Goal: Information Seeking & Learning: Understand process/instructions

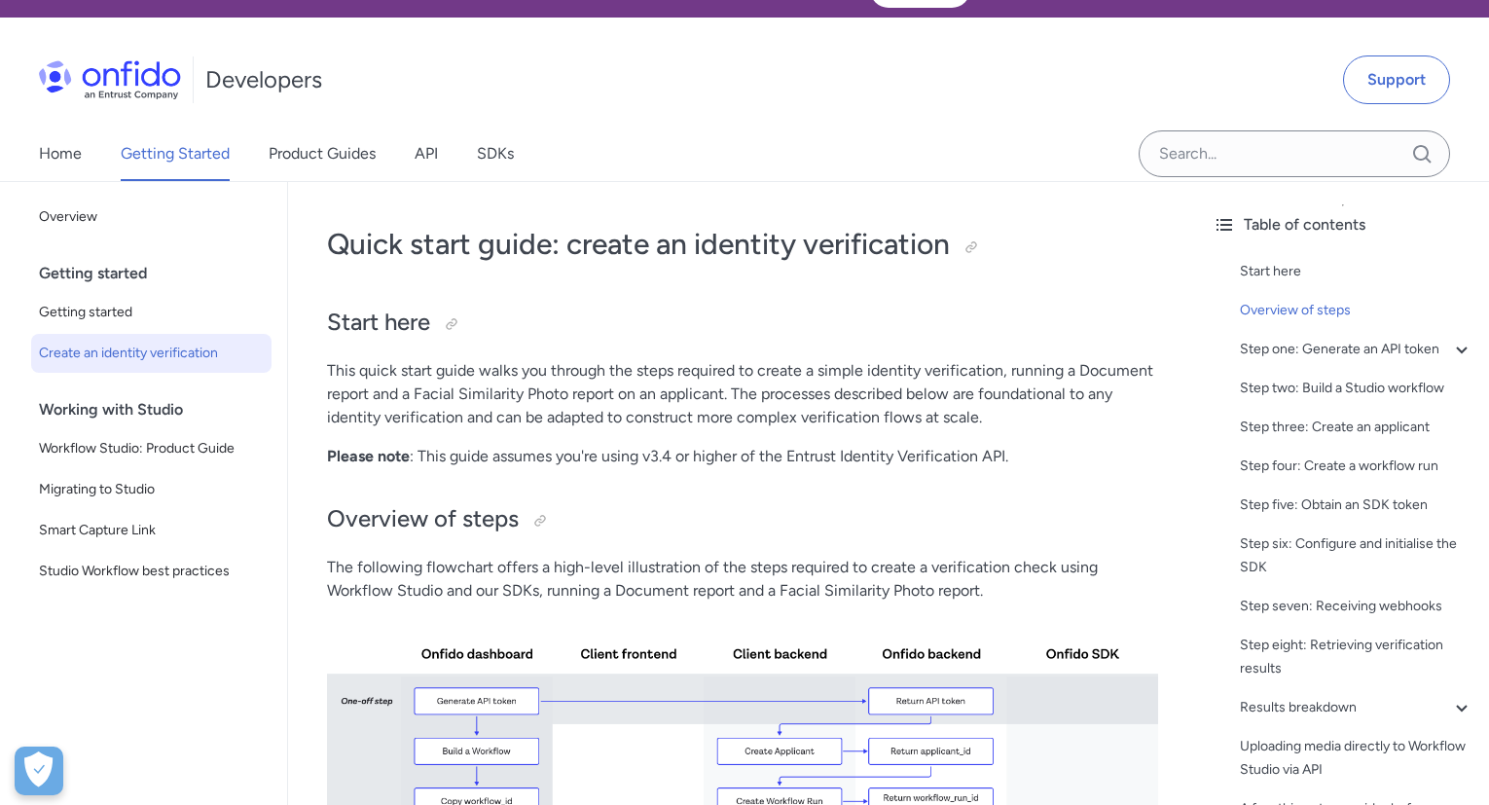
scroll to position [9, 0]
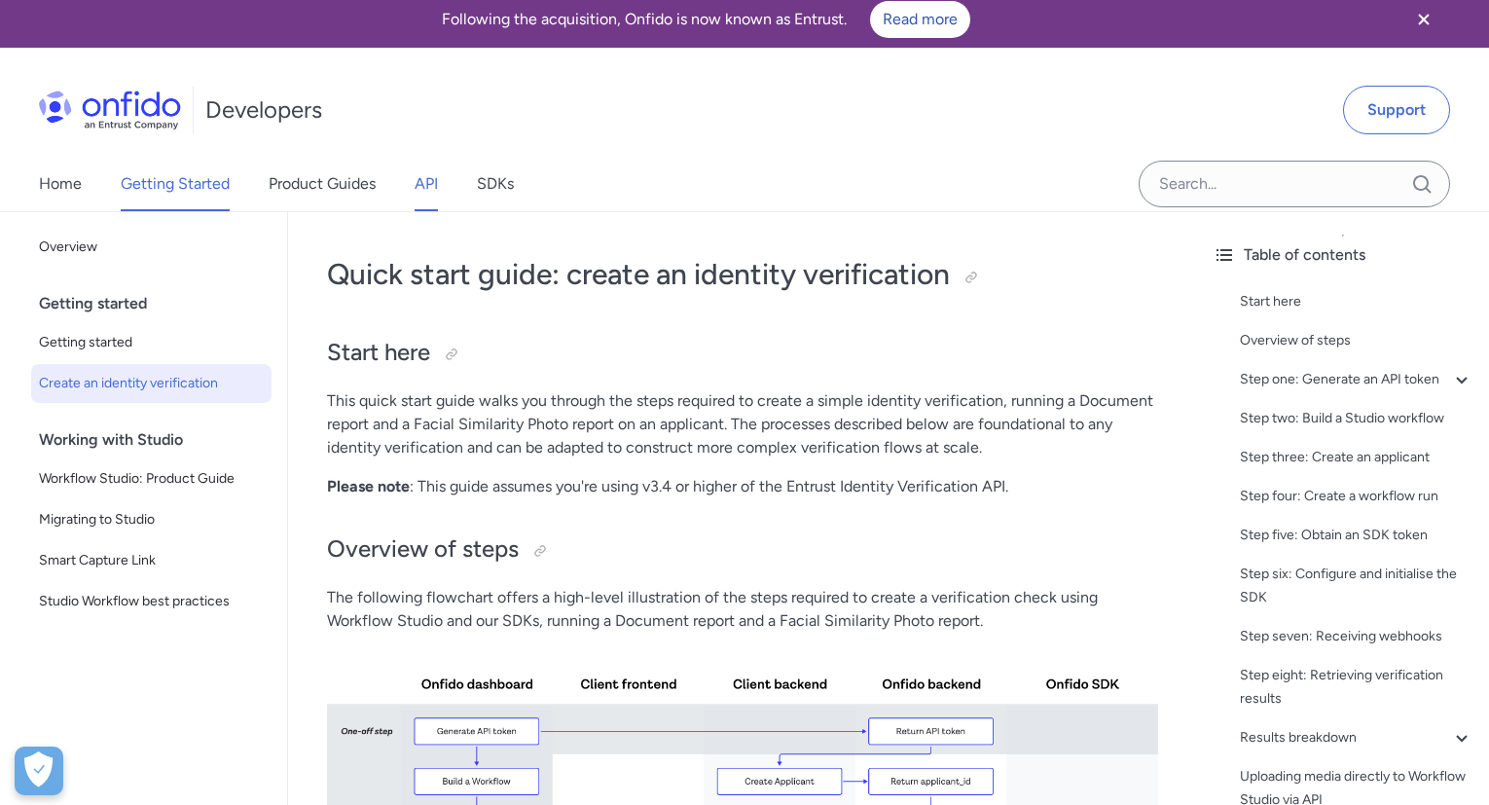
click at [420, 191] on link "API" at bounding box center [426, 184] width 23 height 55
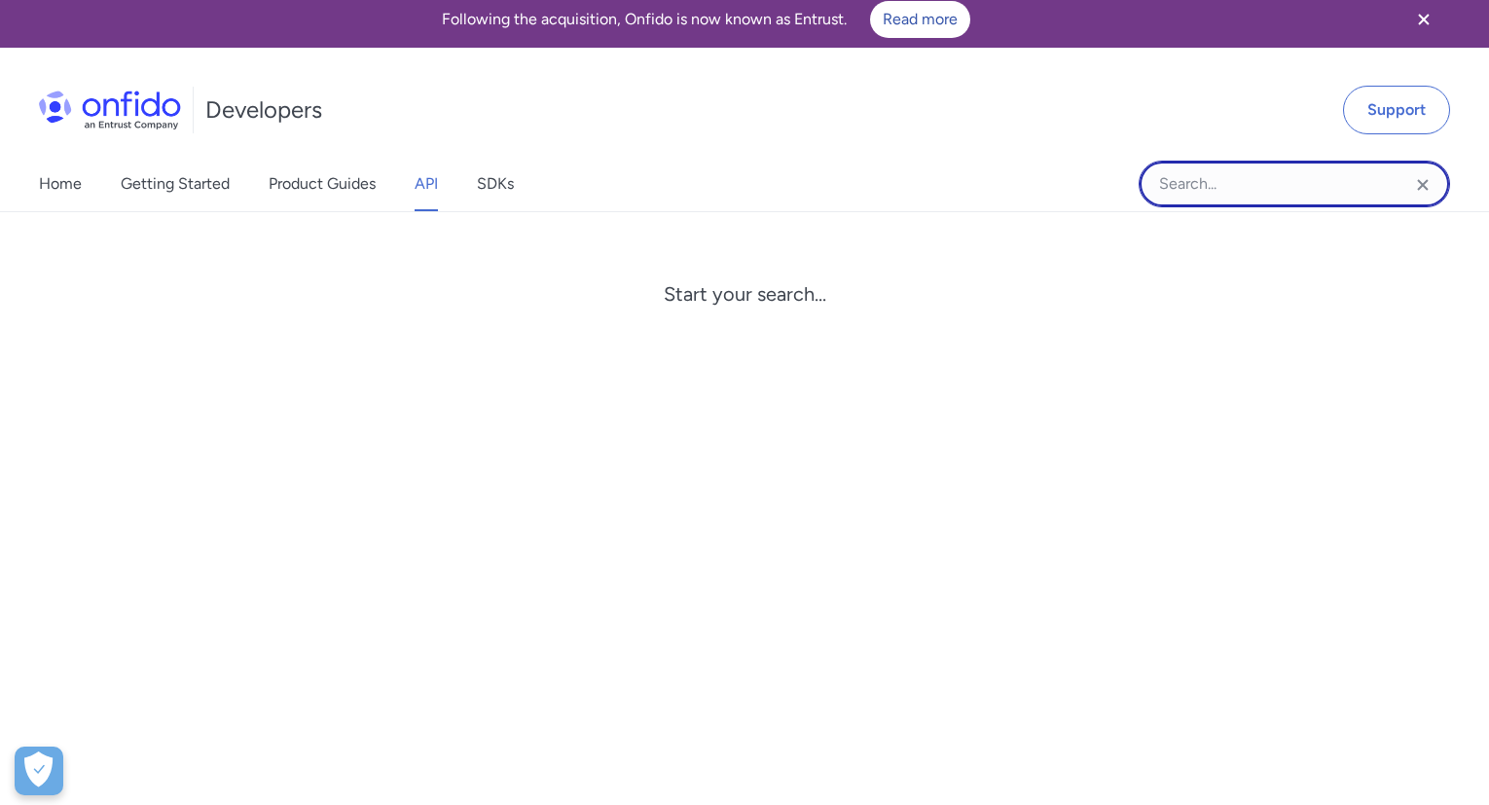
click at [1231, 190] on input "Onfido search input field" at bounding box center [1294, 184] width 311 height 47
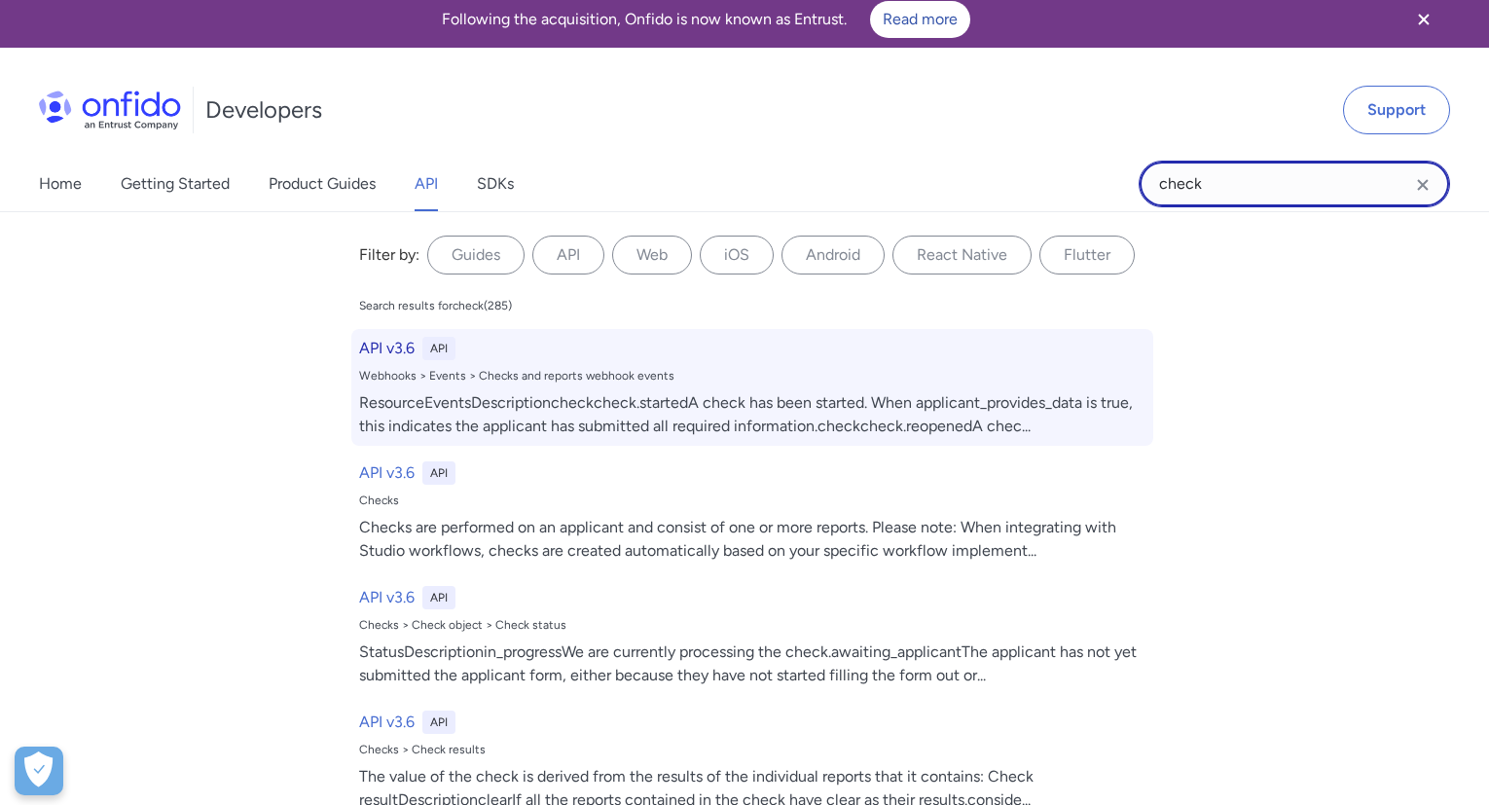
type input "check"
click at [378, 352] on h6 "API v3.6" at bounding box center [386, 348] width 55 height 23
select select "http"
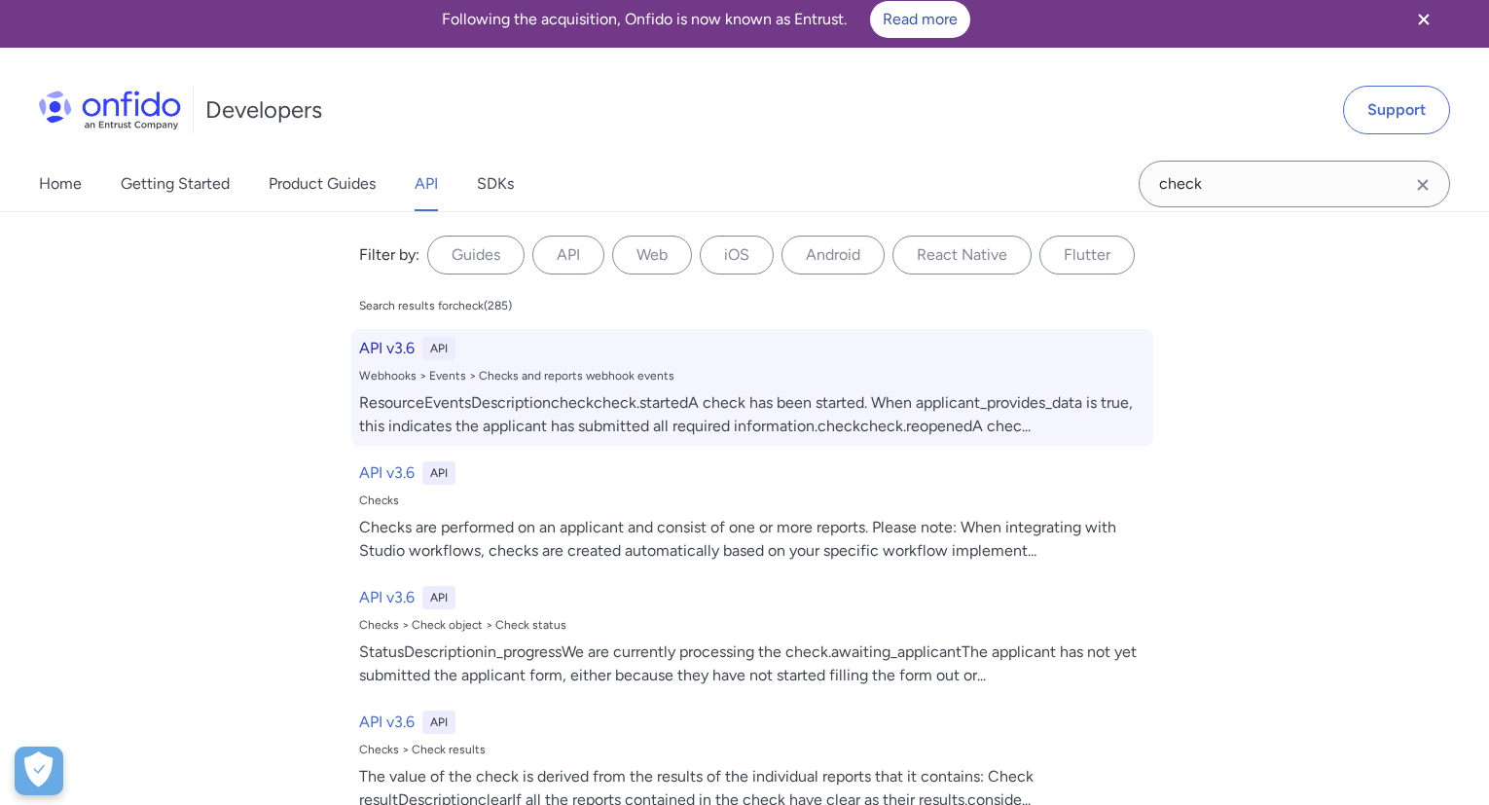
select select "http"
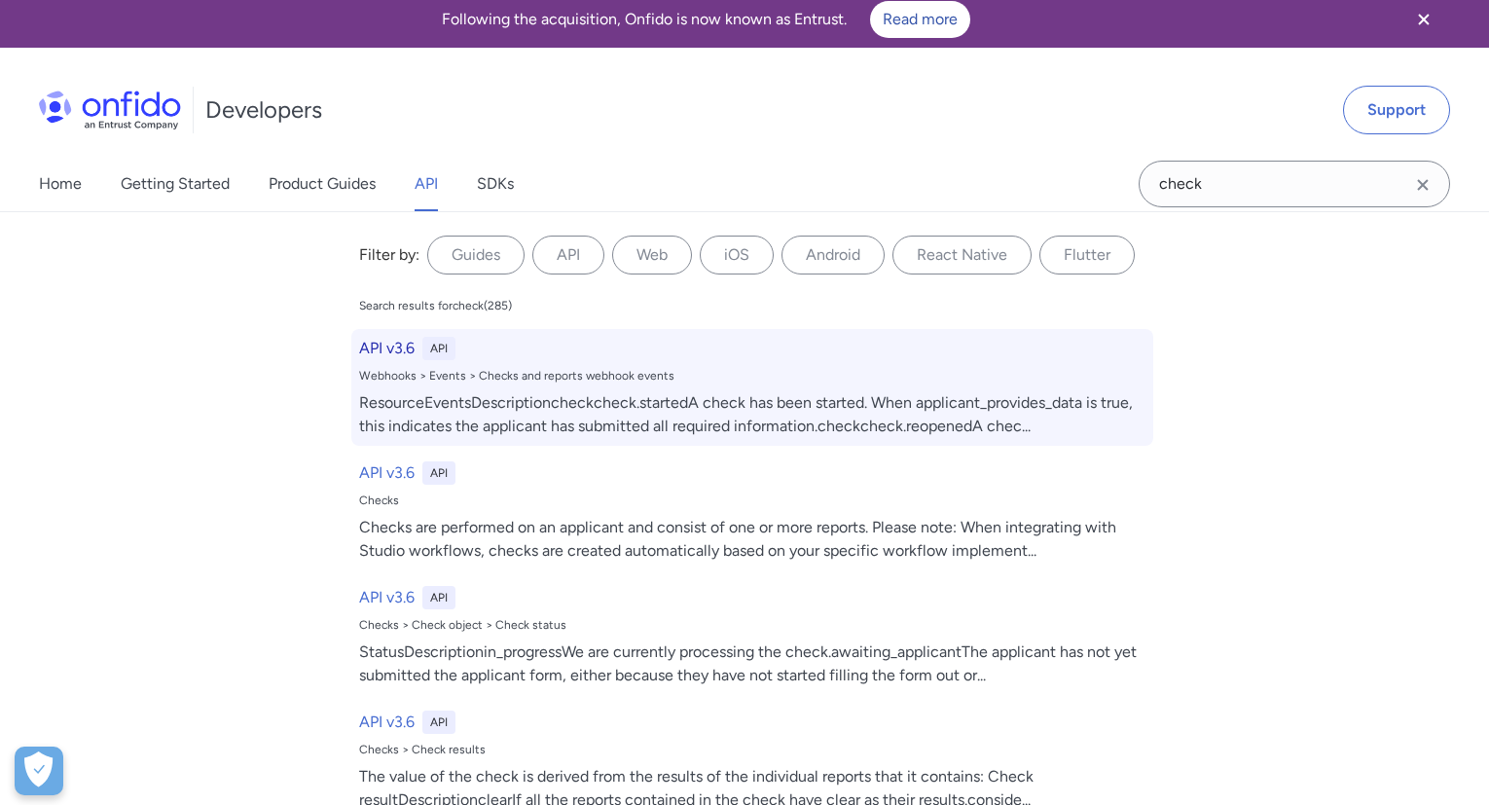
select select "http"
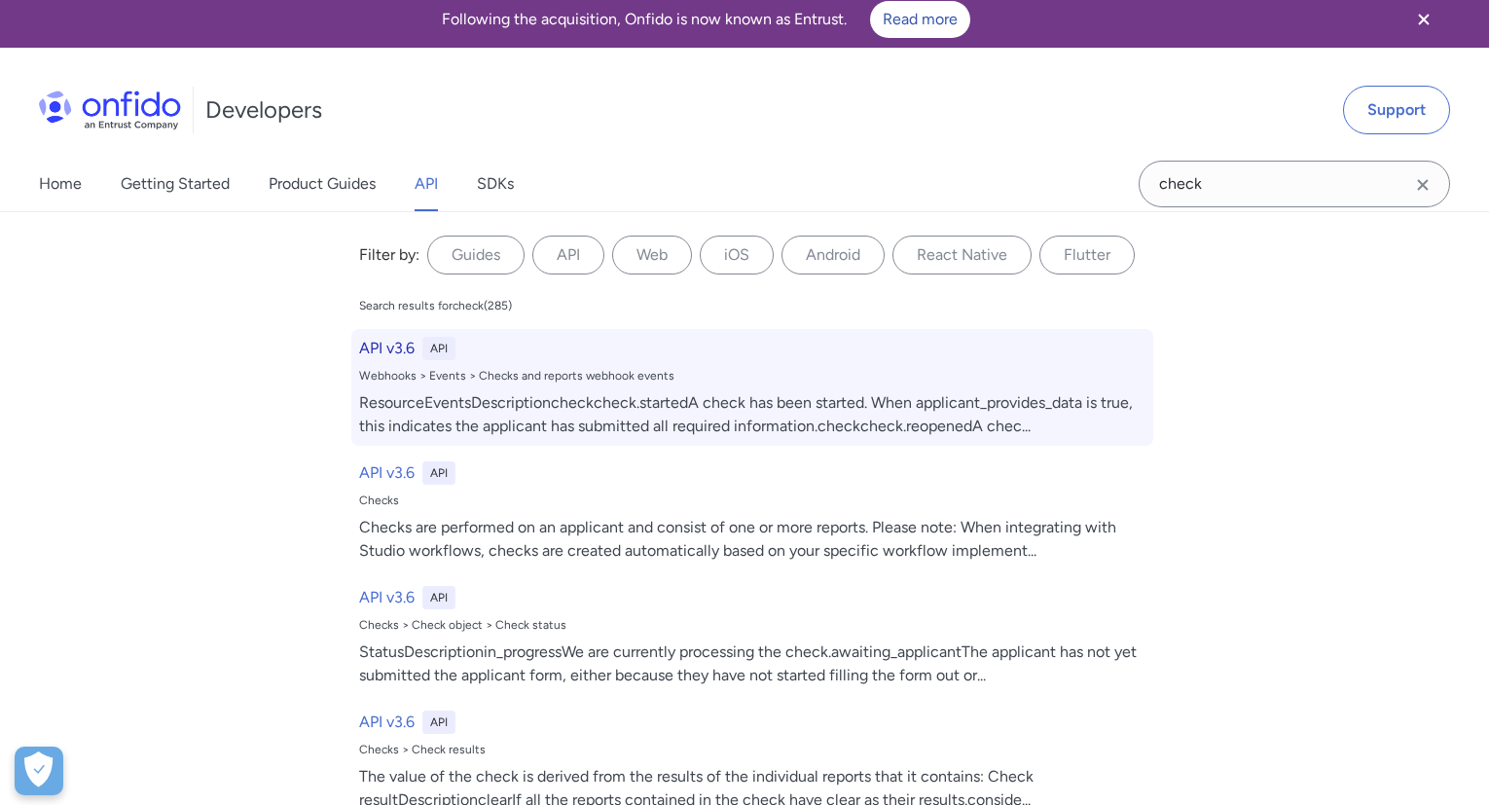
select select "http"
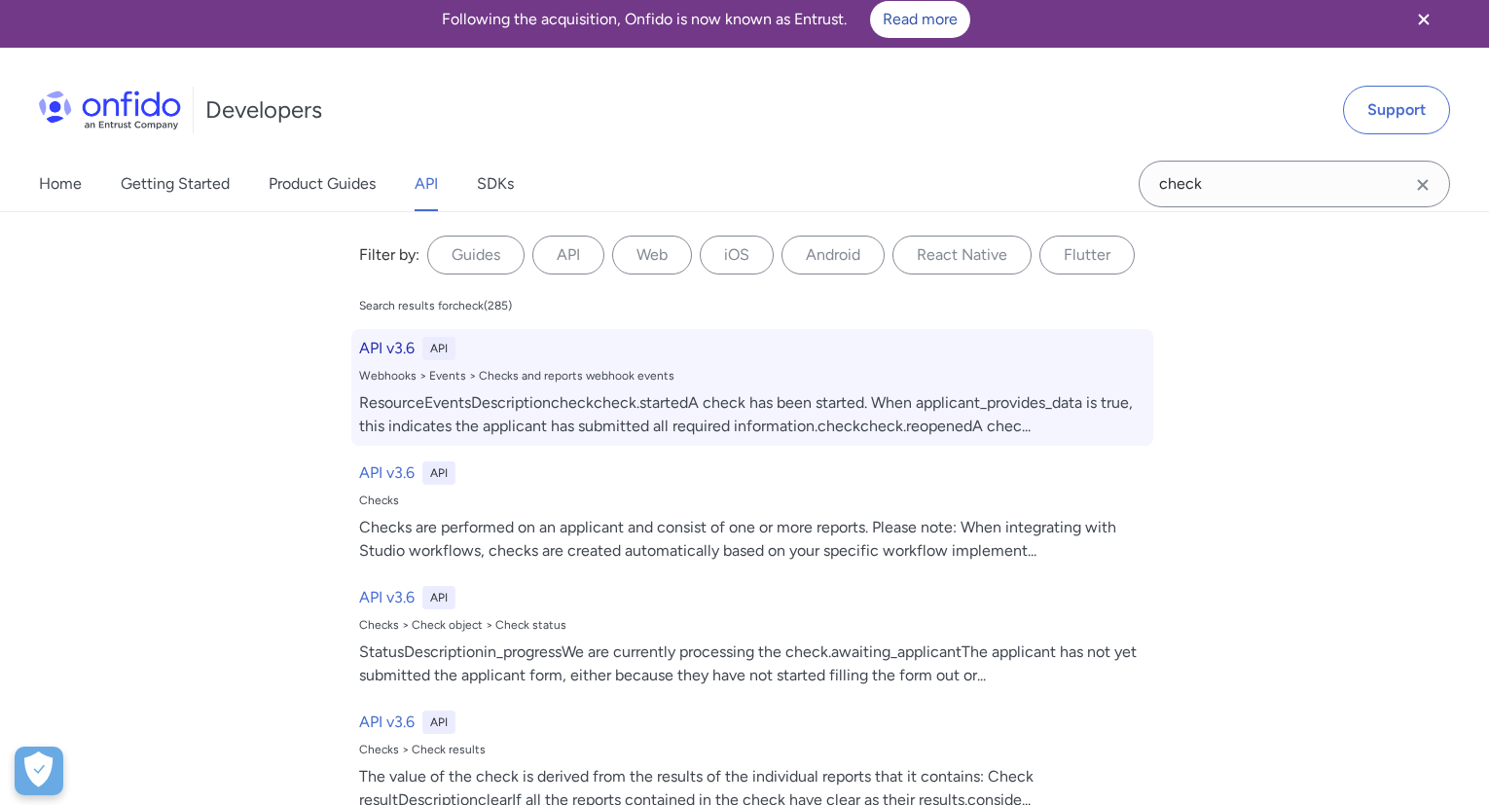
select select "http"
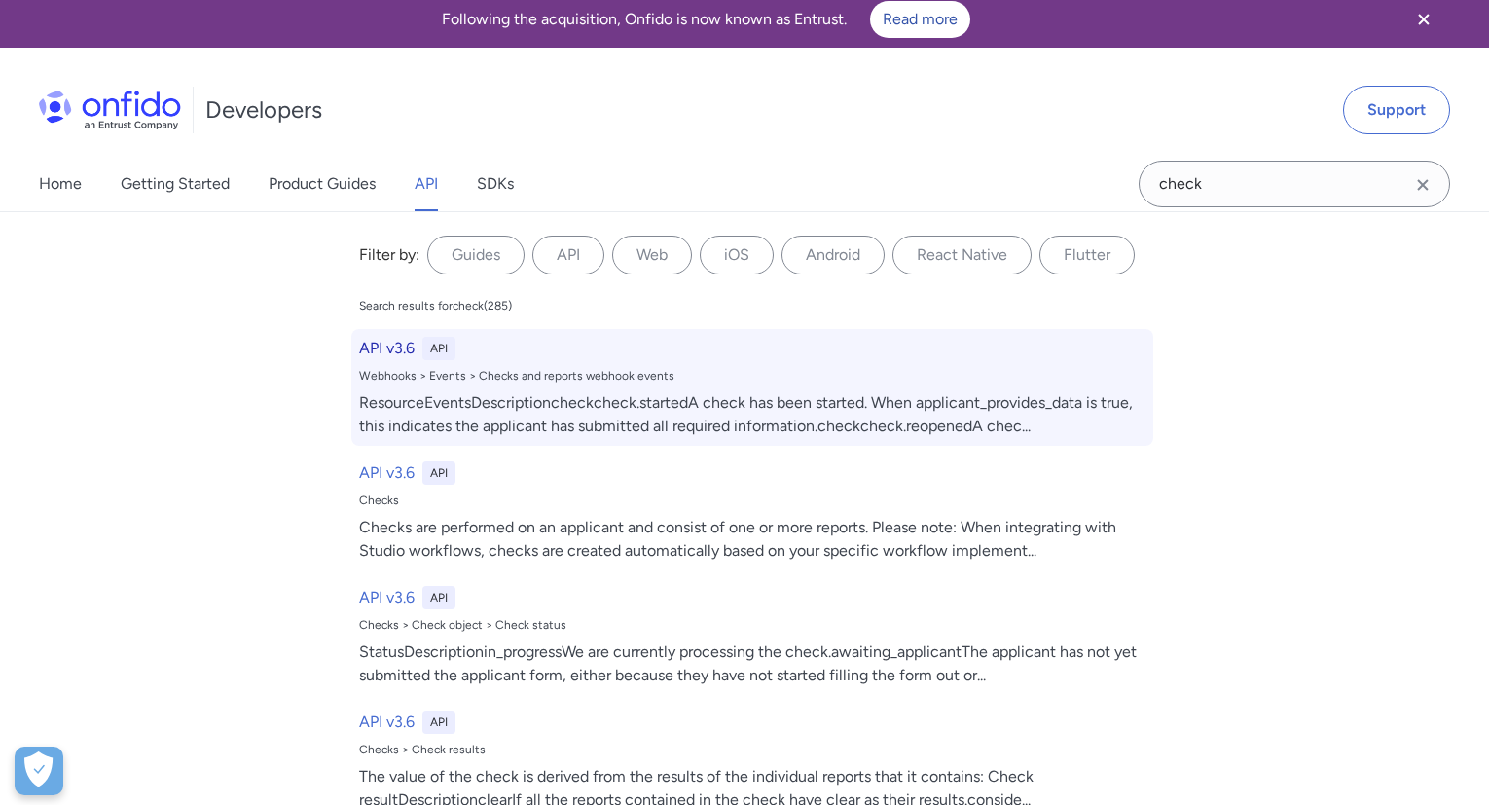
select select "http"
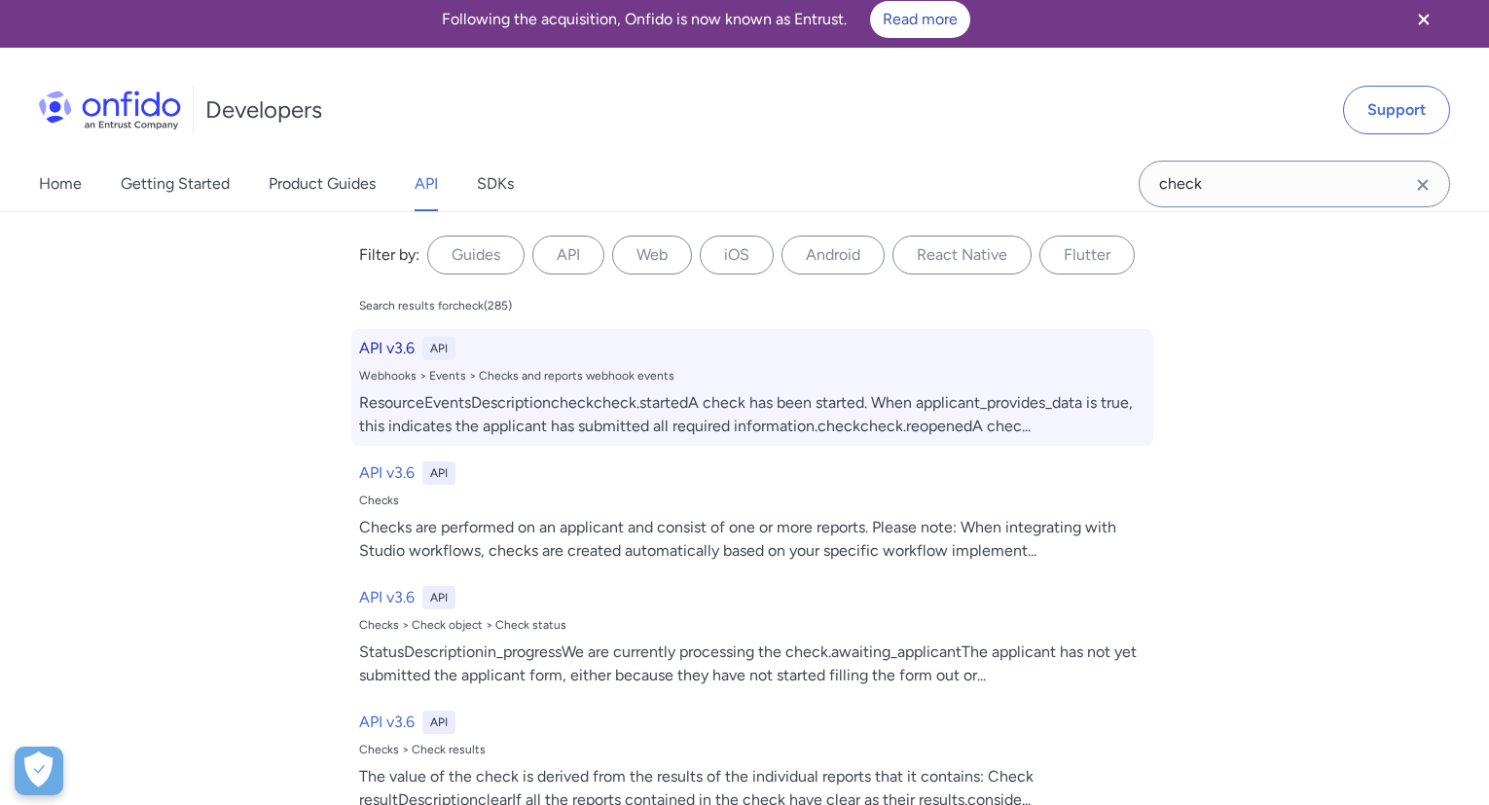
select select "http"
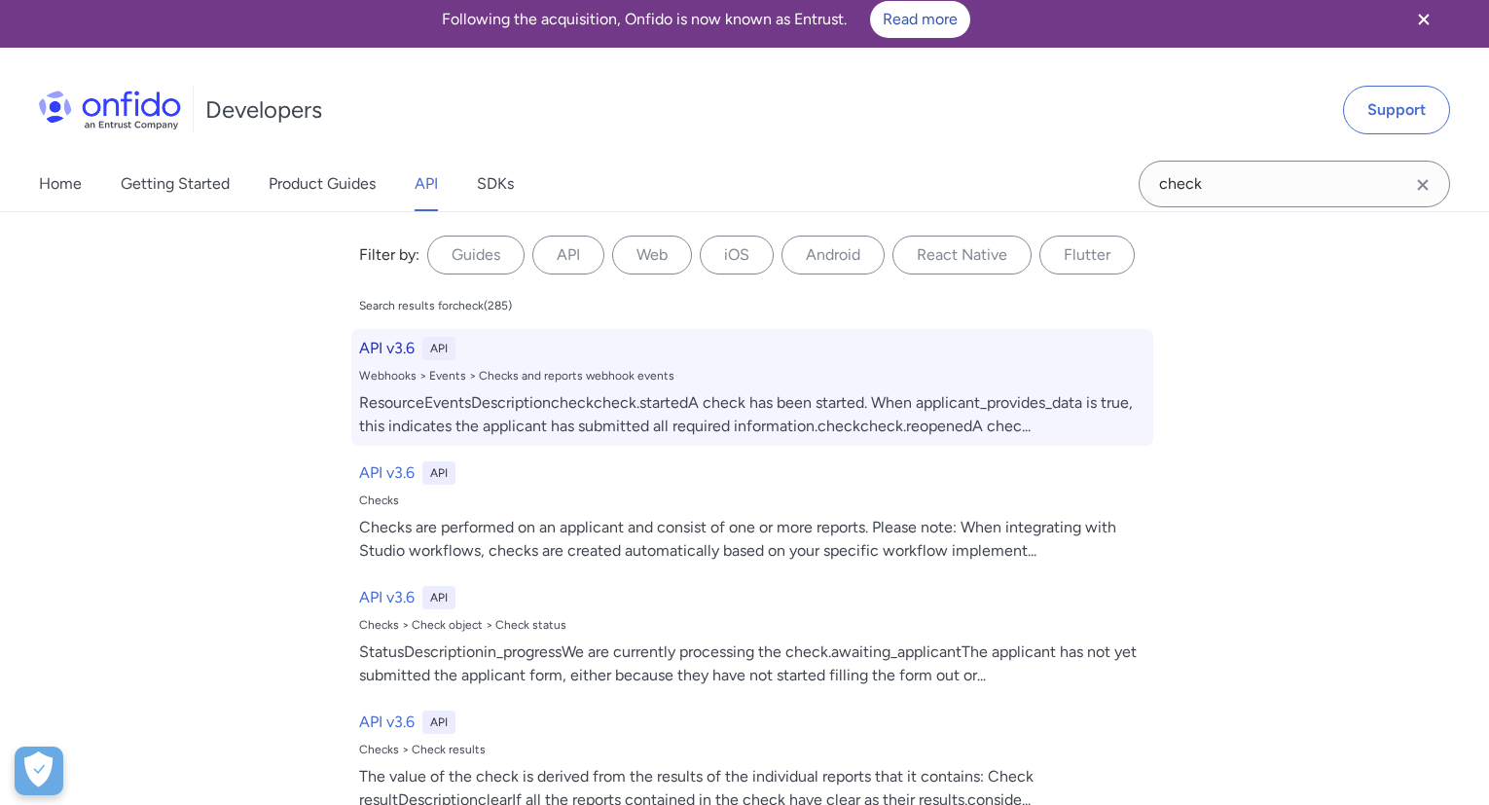
select select "http"
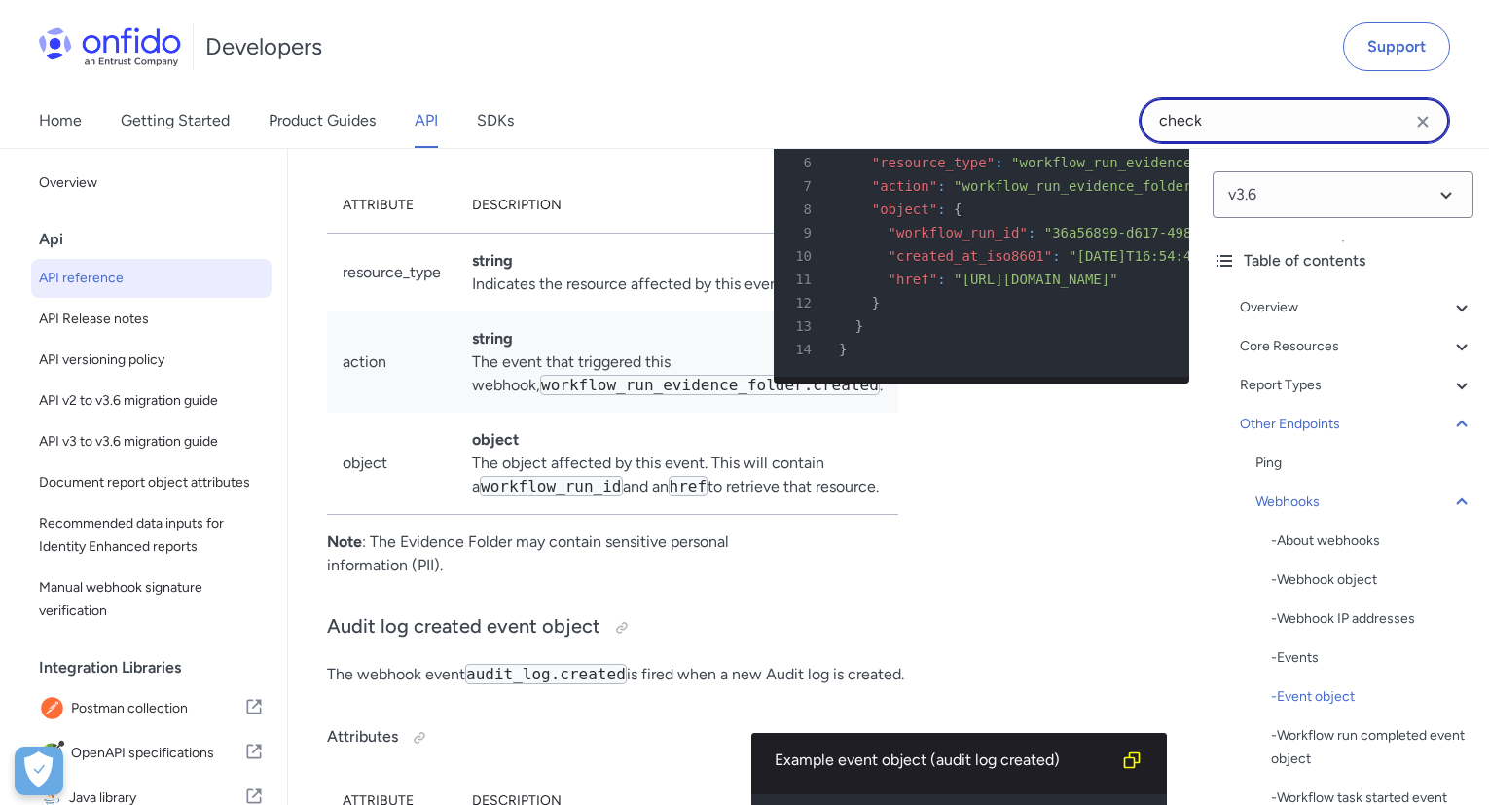
click at [1223, 117] on input "check" at bounding box center [1294, 120] width 311 height 47
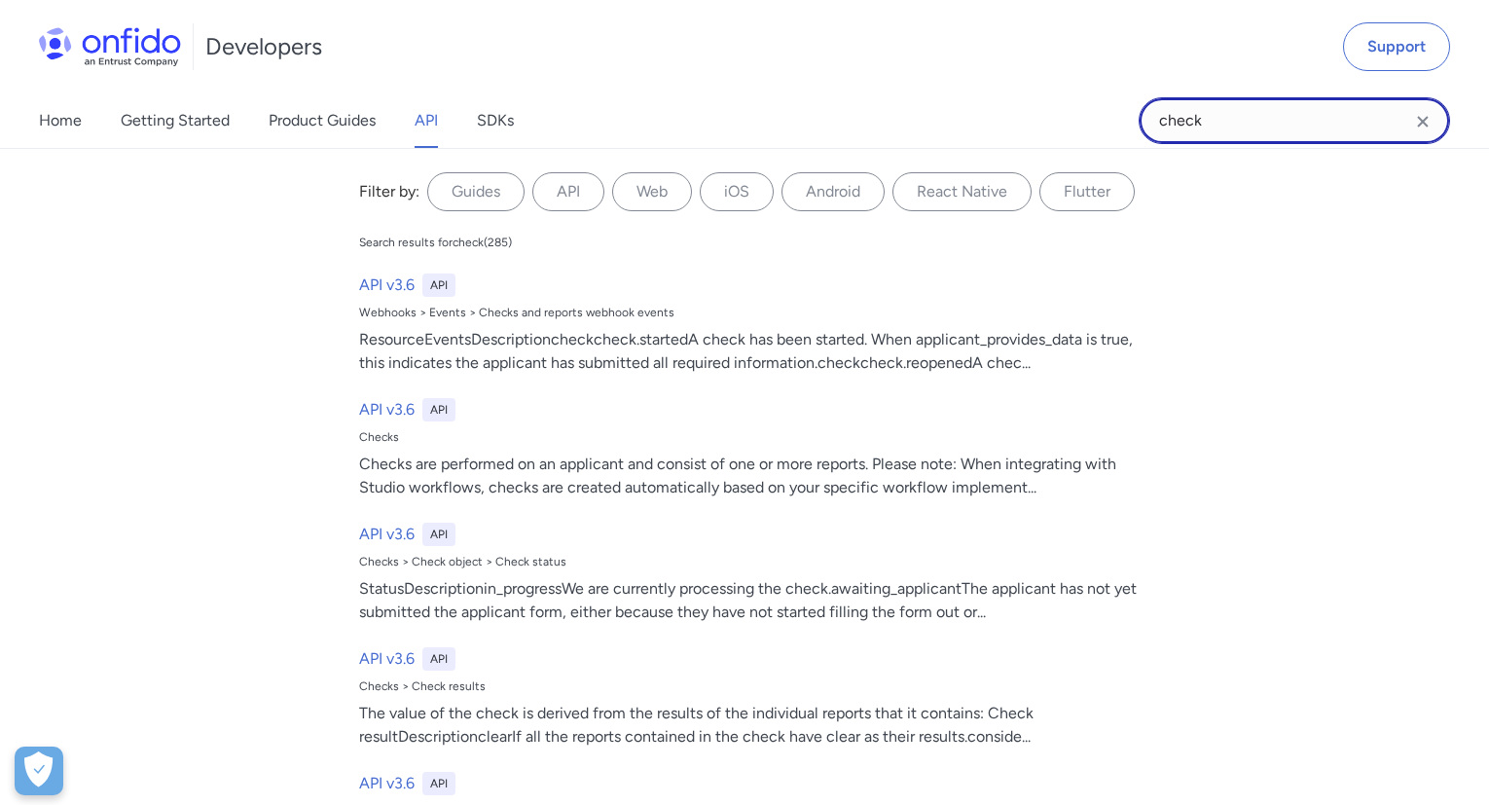
click at [1223, 117] on input "check" at bounding box center [1294, 120] width 311 height 47
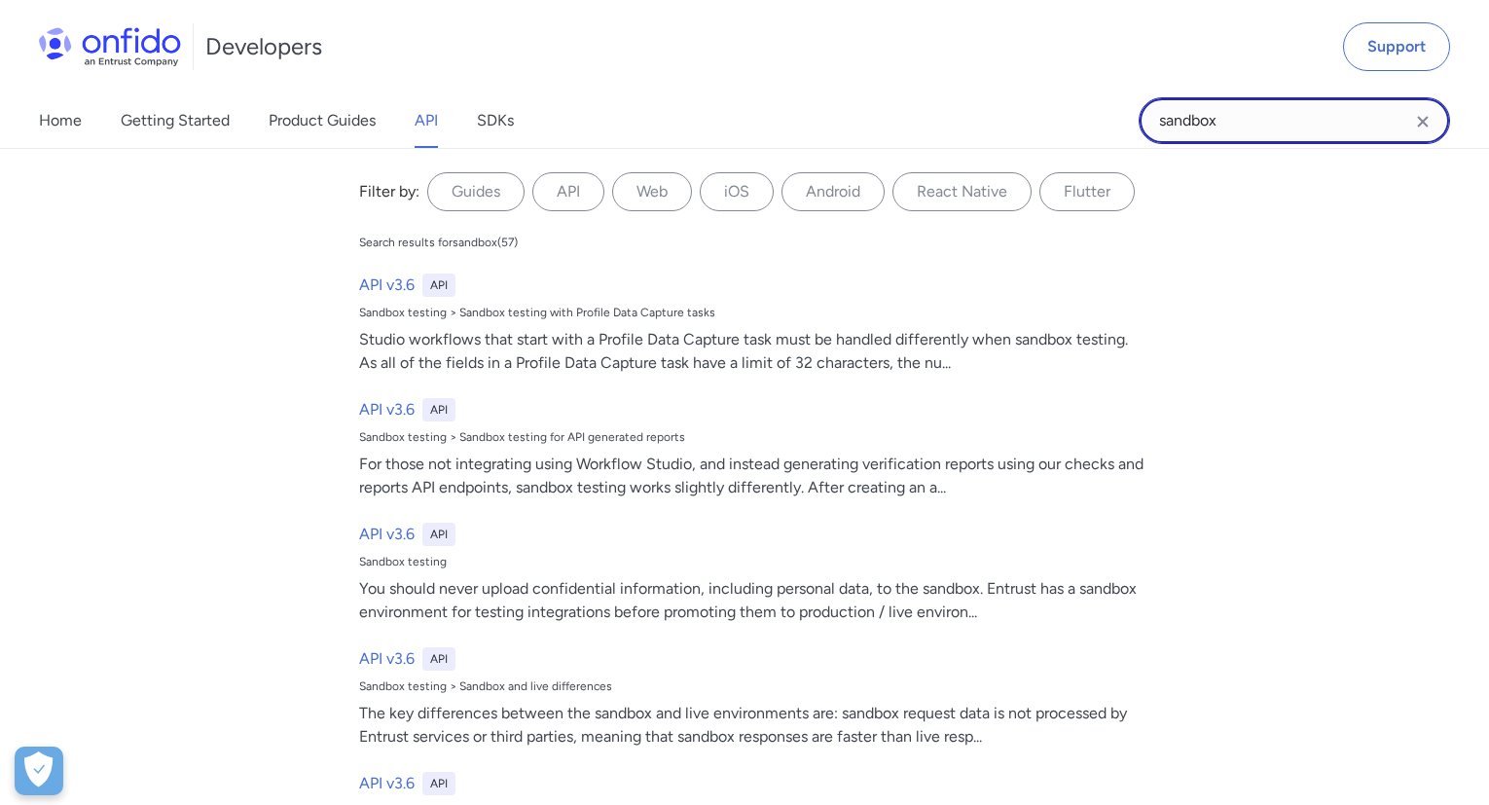
click at [1193, 117] on input "sandbox" at bounding box center [1294, 120] width 311 height 47
type input "test"
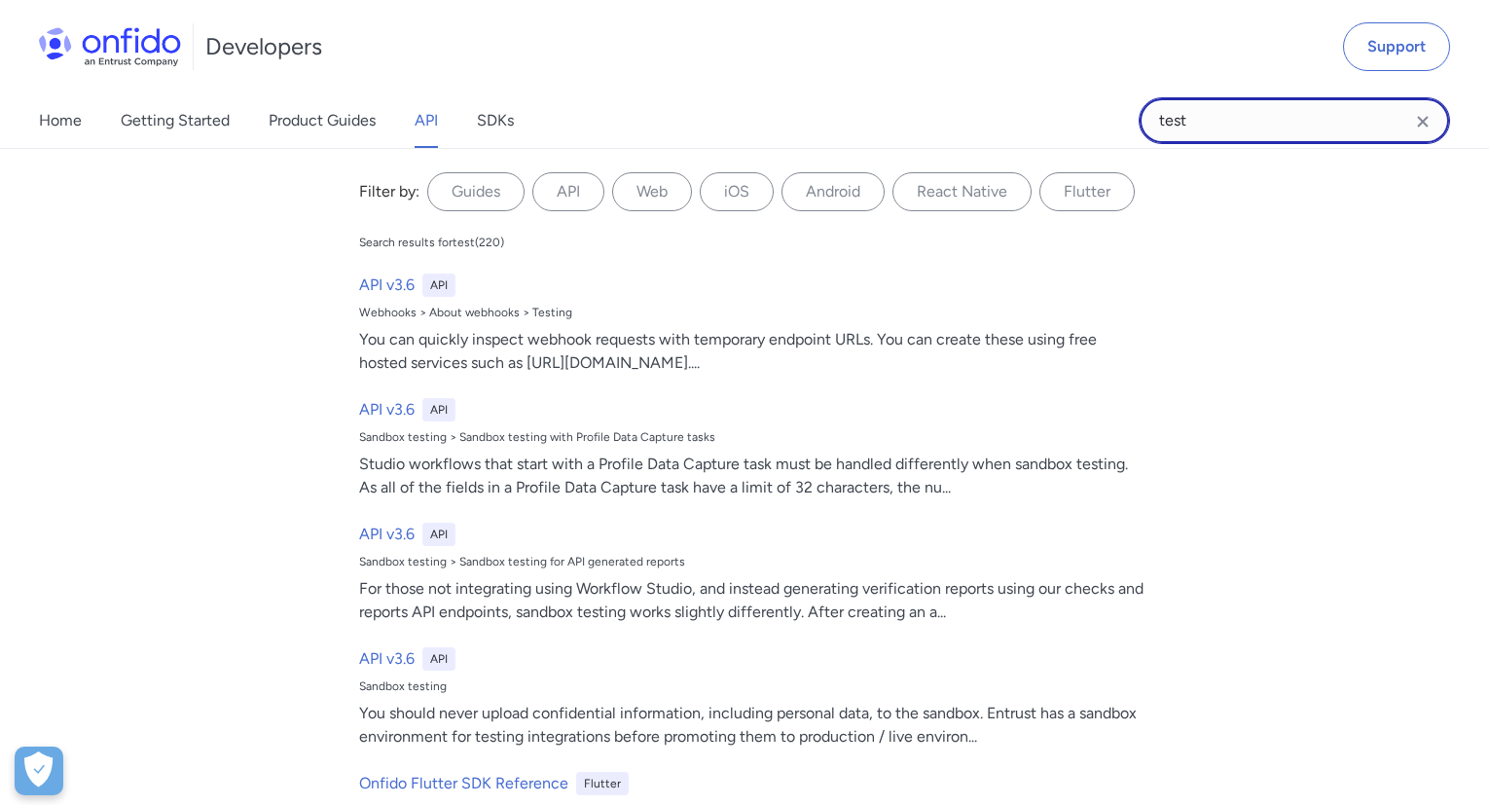
click at [1267, 126] on input "test" at bounding box center [1294, 120] width 311 height 47
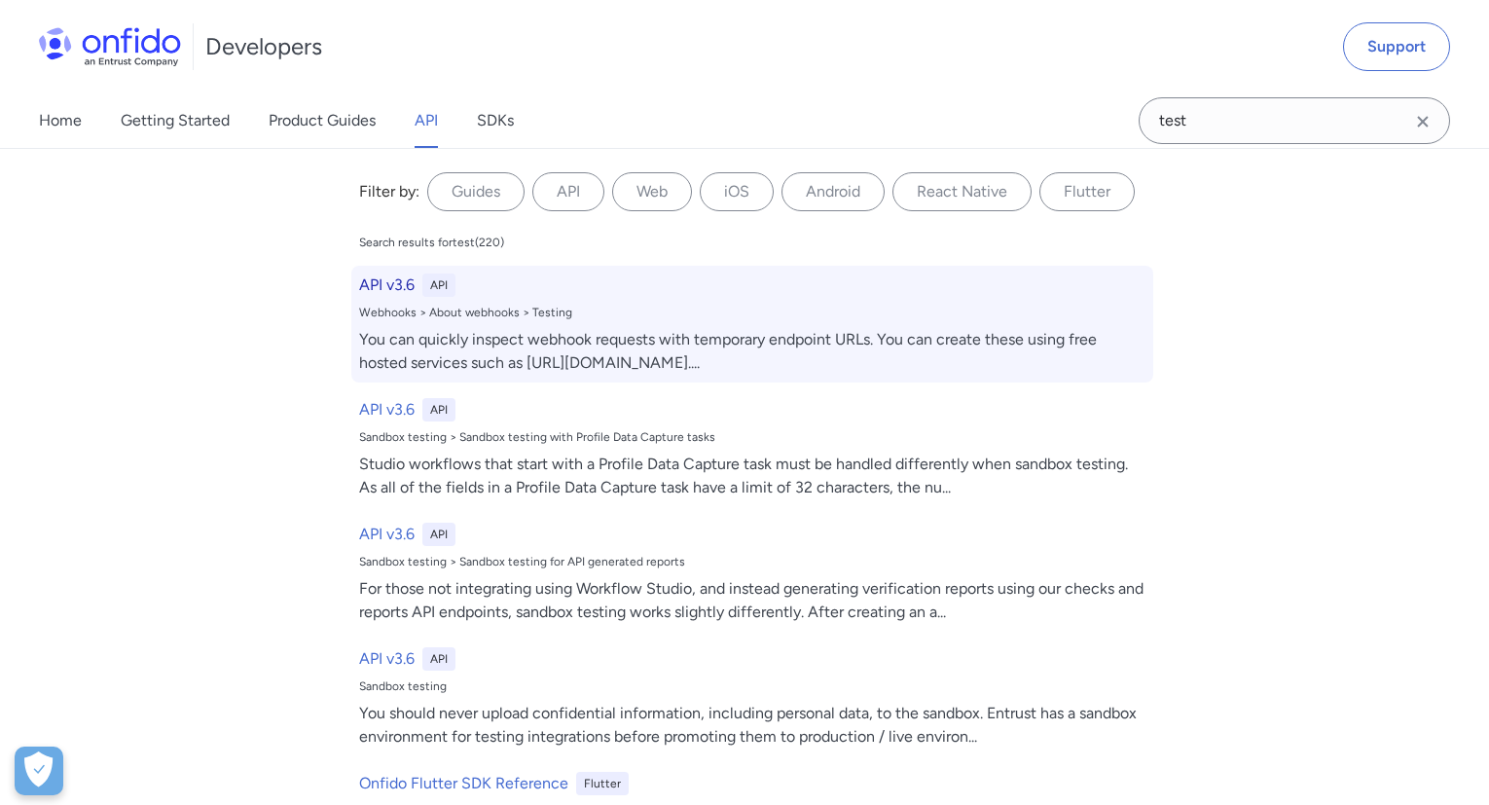
click at [375, 290] on h6 "API v3.6" at bounding box center [386, 285] width 55 height 23
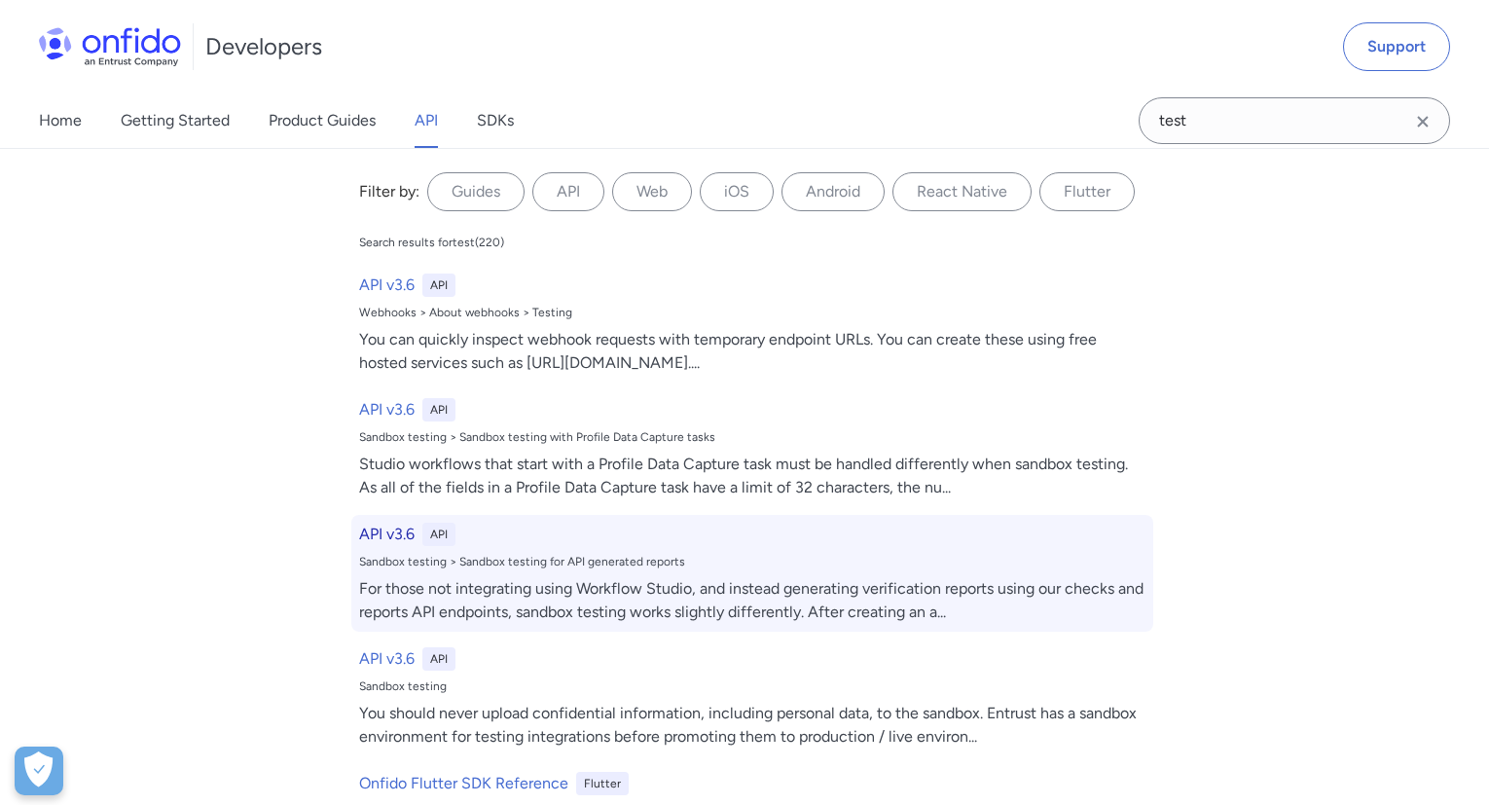
click at [604, 567] on div "Sandbox testing > Sandbox testing for API generated reports" at bounding box center [752, 562] width 787 height 16
click at [388, 538] on h6 "API v3.6" at bounding box center [386, 534] width 55 height 23
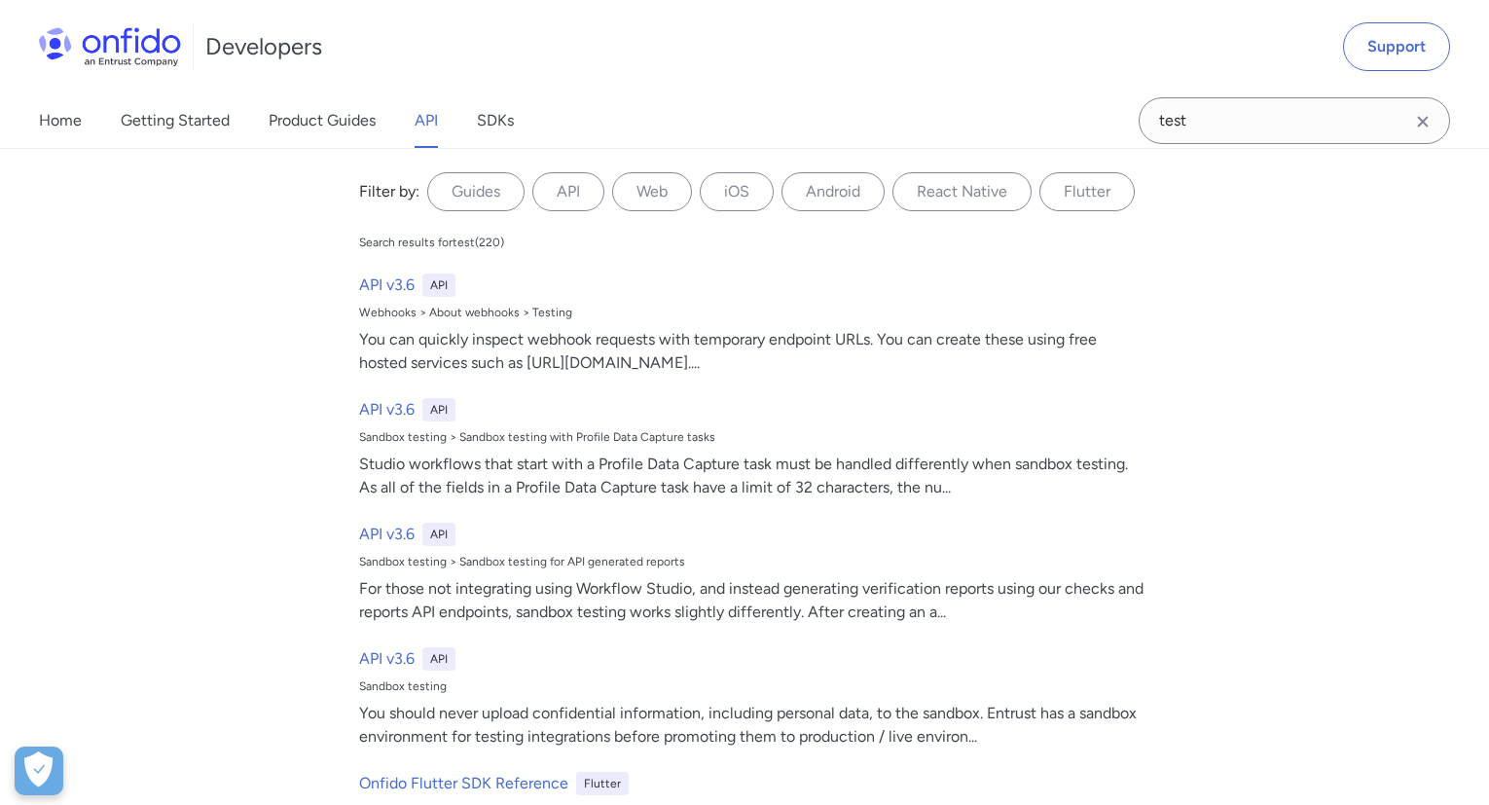
click at [1027, 62] on div "Developers Support" at bounding box center [744, 46] width 1489 height 93
click at [1433, 128] on icon "Clear search field button" at bounding box center [1422, 121] width 23 height 23
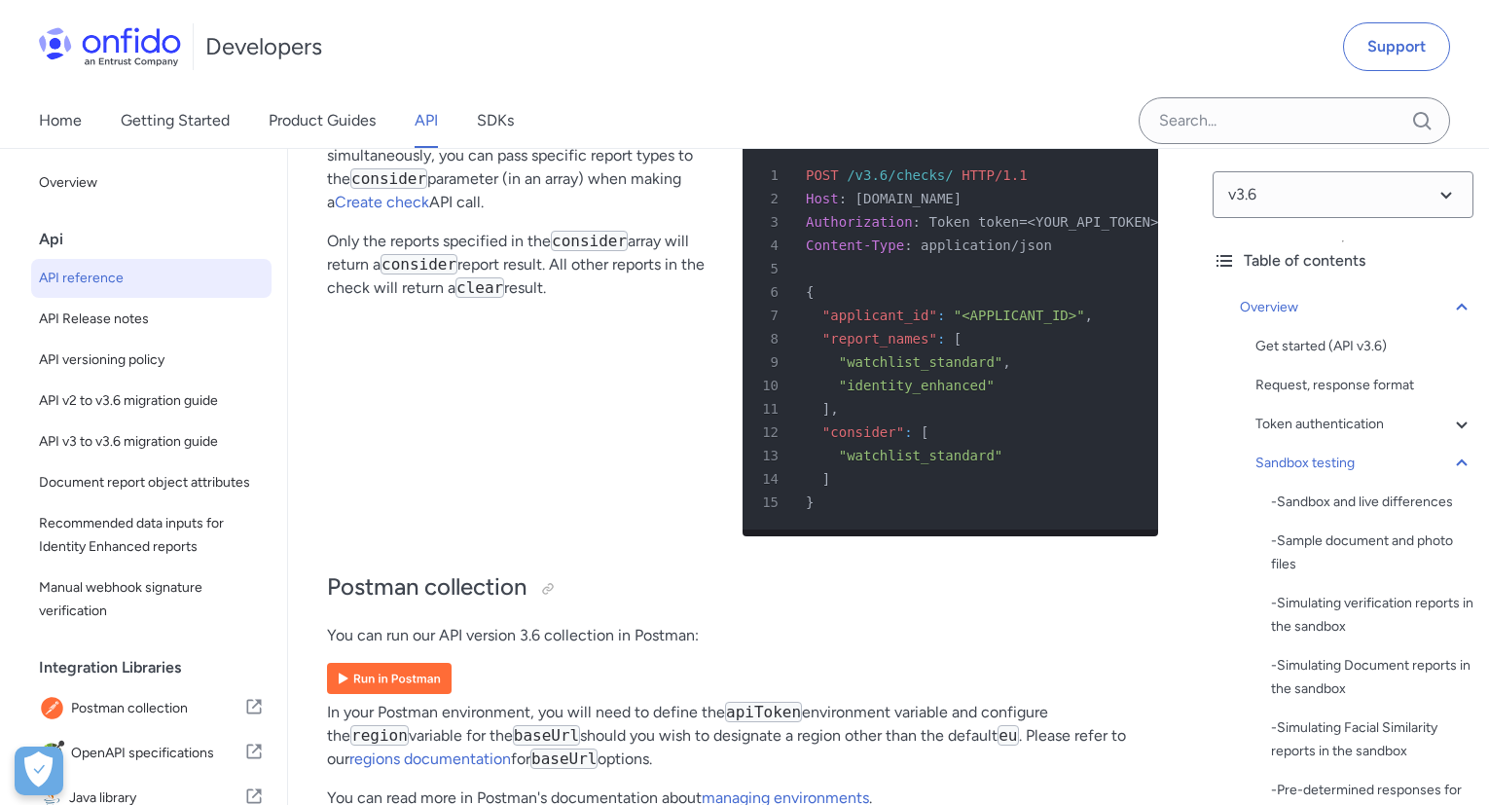
scroll to position [13667, 0]
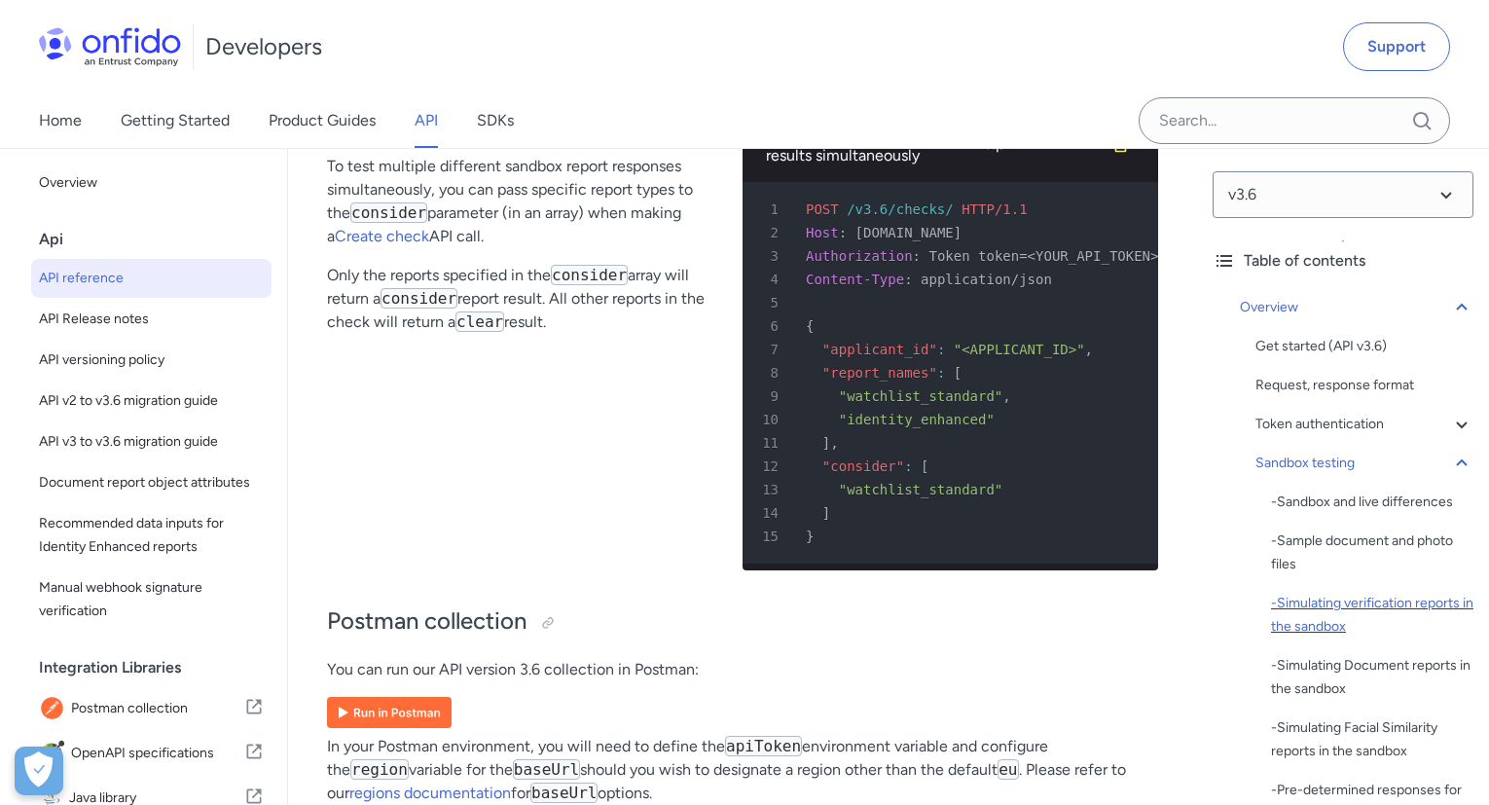
click at [1373, 619] on div "- Simulating verification reports in the sandbox" at bounding box center [1372, 615] width 202 height 47
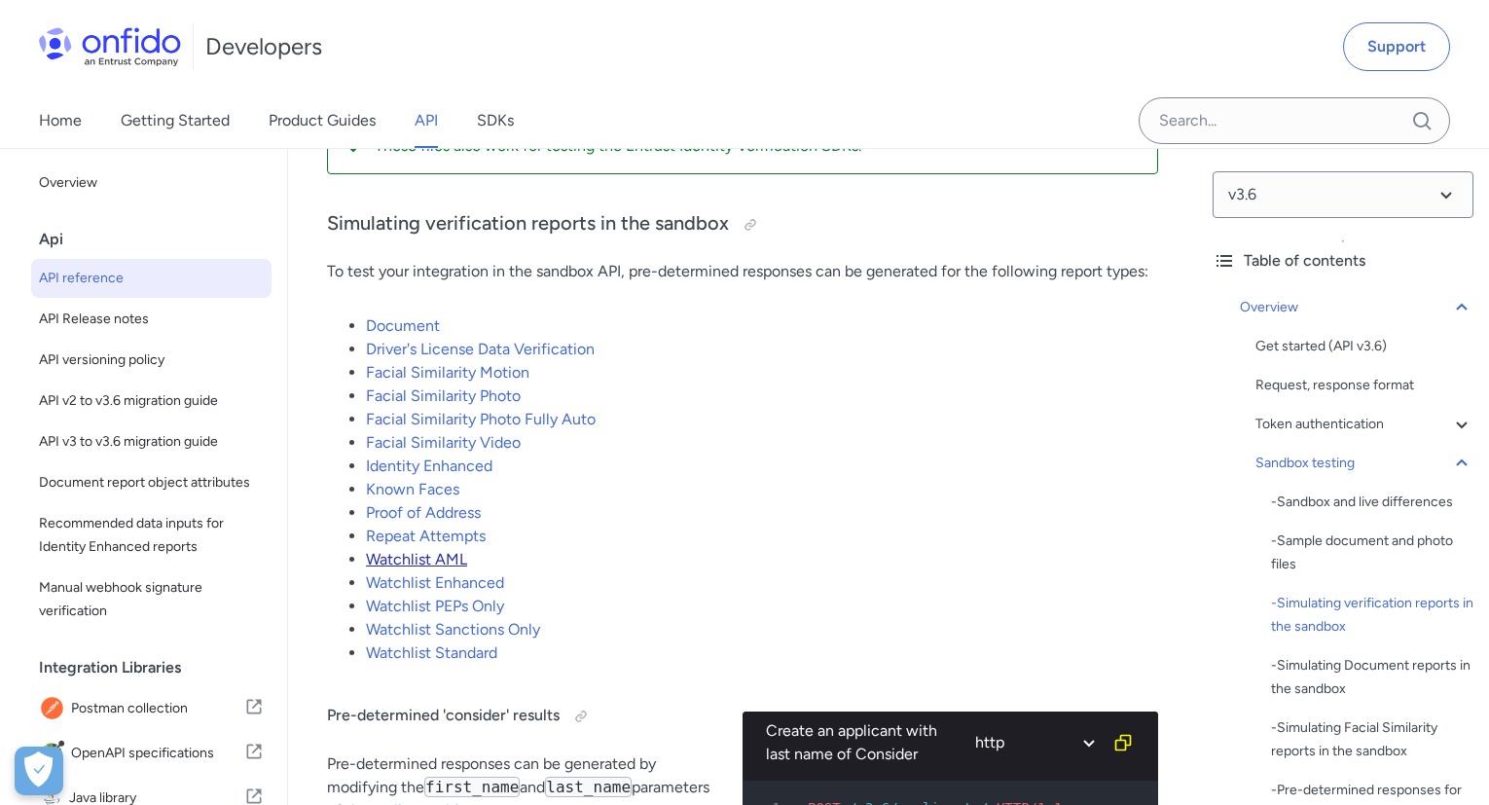
click at [437, 554] on link "Watchlist AML" at bounding box center [416, 559] width 101 height 18
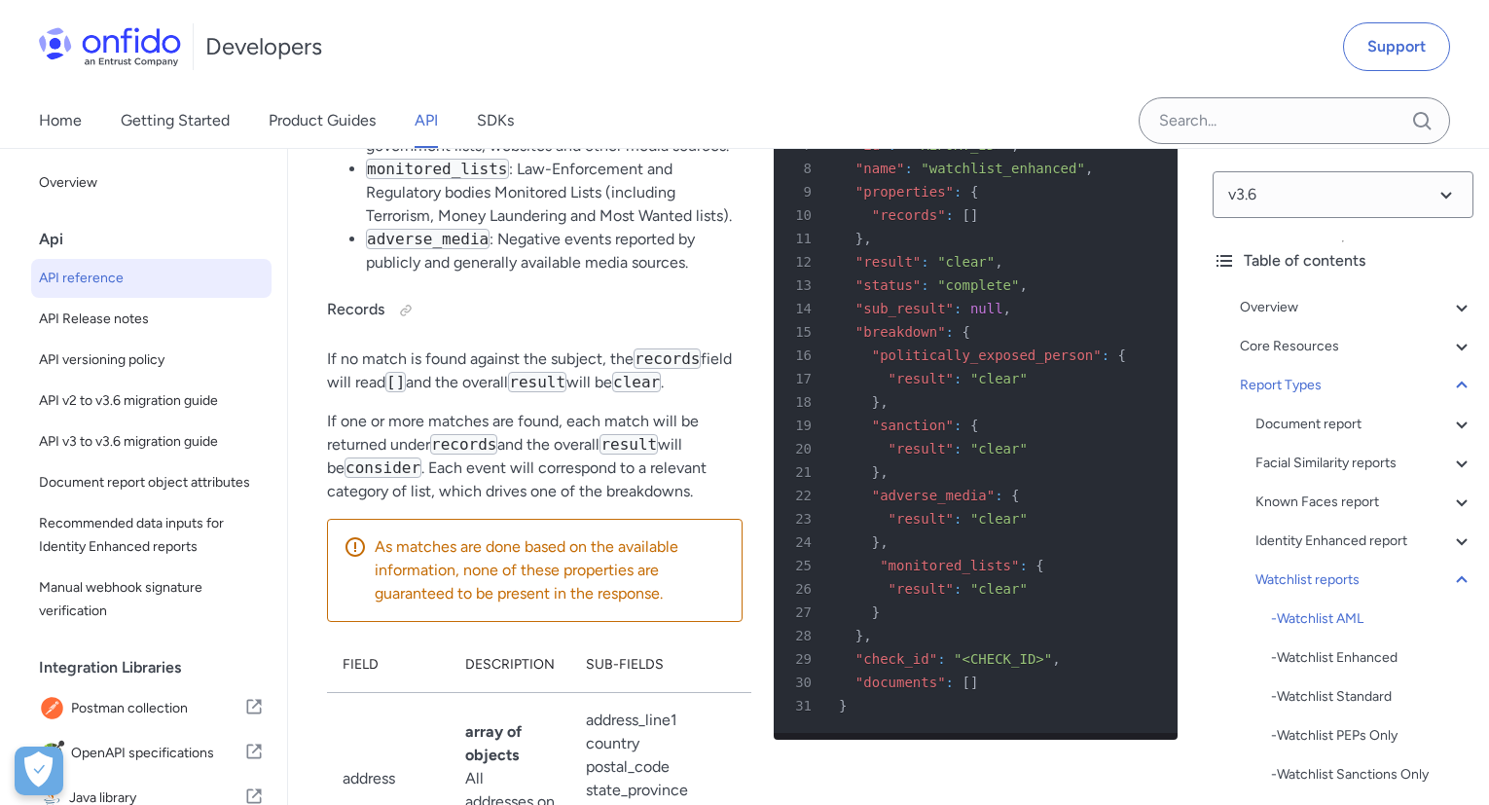
scroll to position [133910, 0]
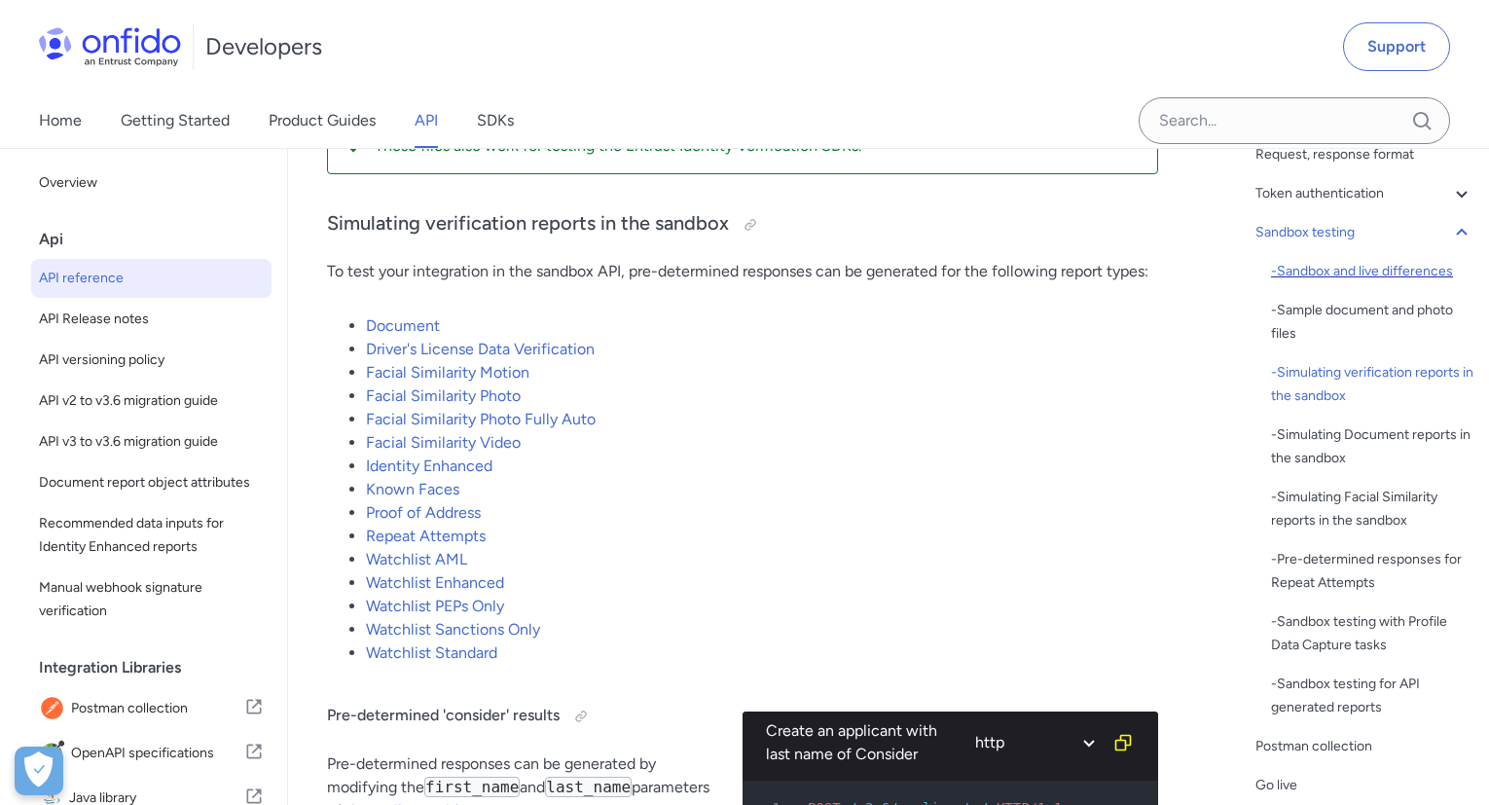
scroll to position [238, 0]
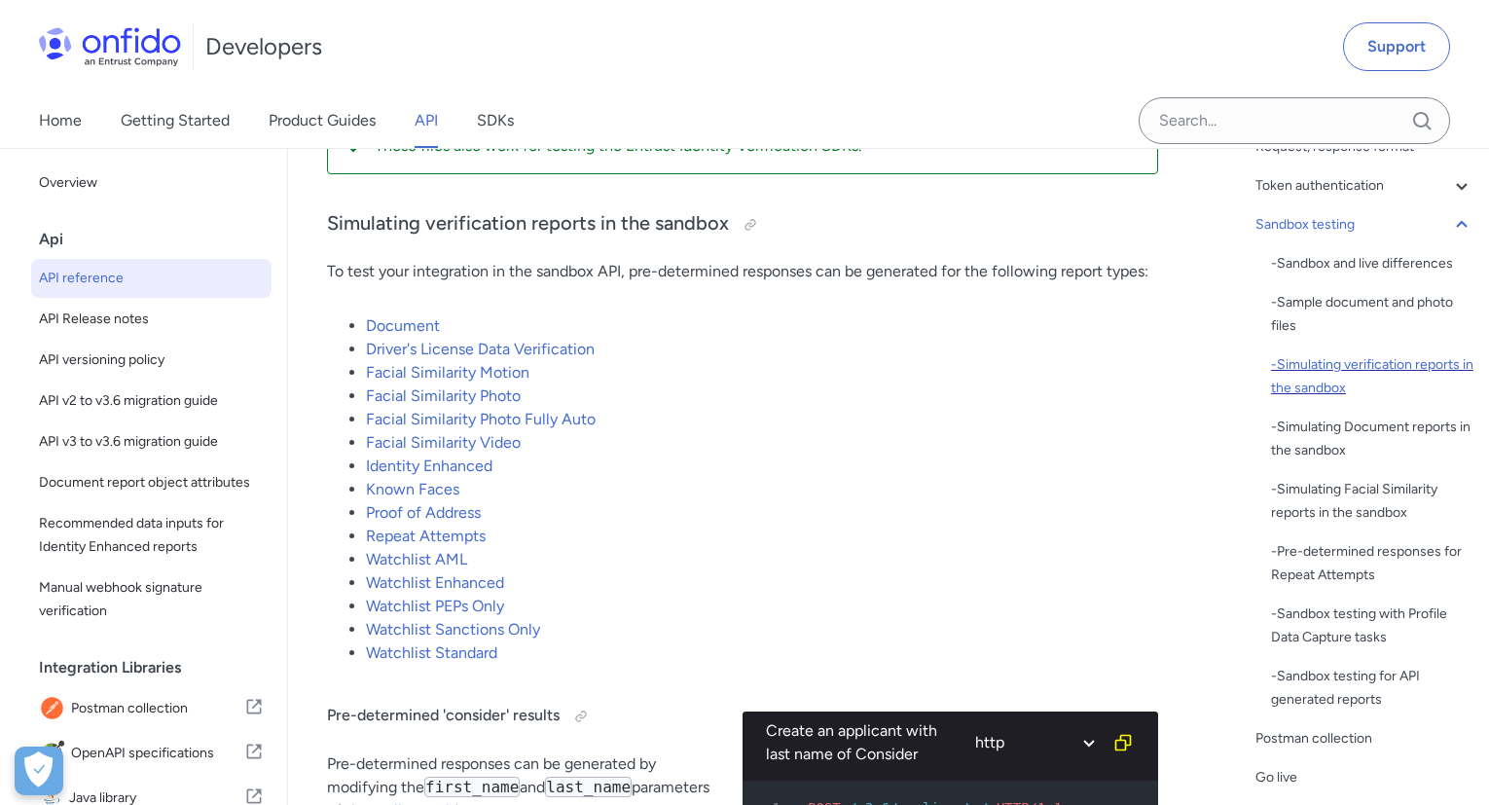
click at [1336, 368] on div "- Simulating verification reports in the sandbox" at bounding box center [1372, 376] width 202 height 47
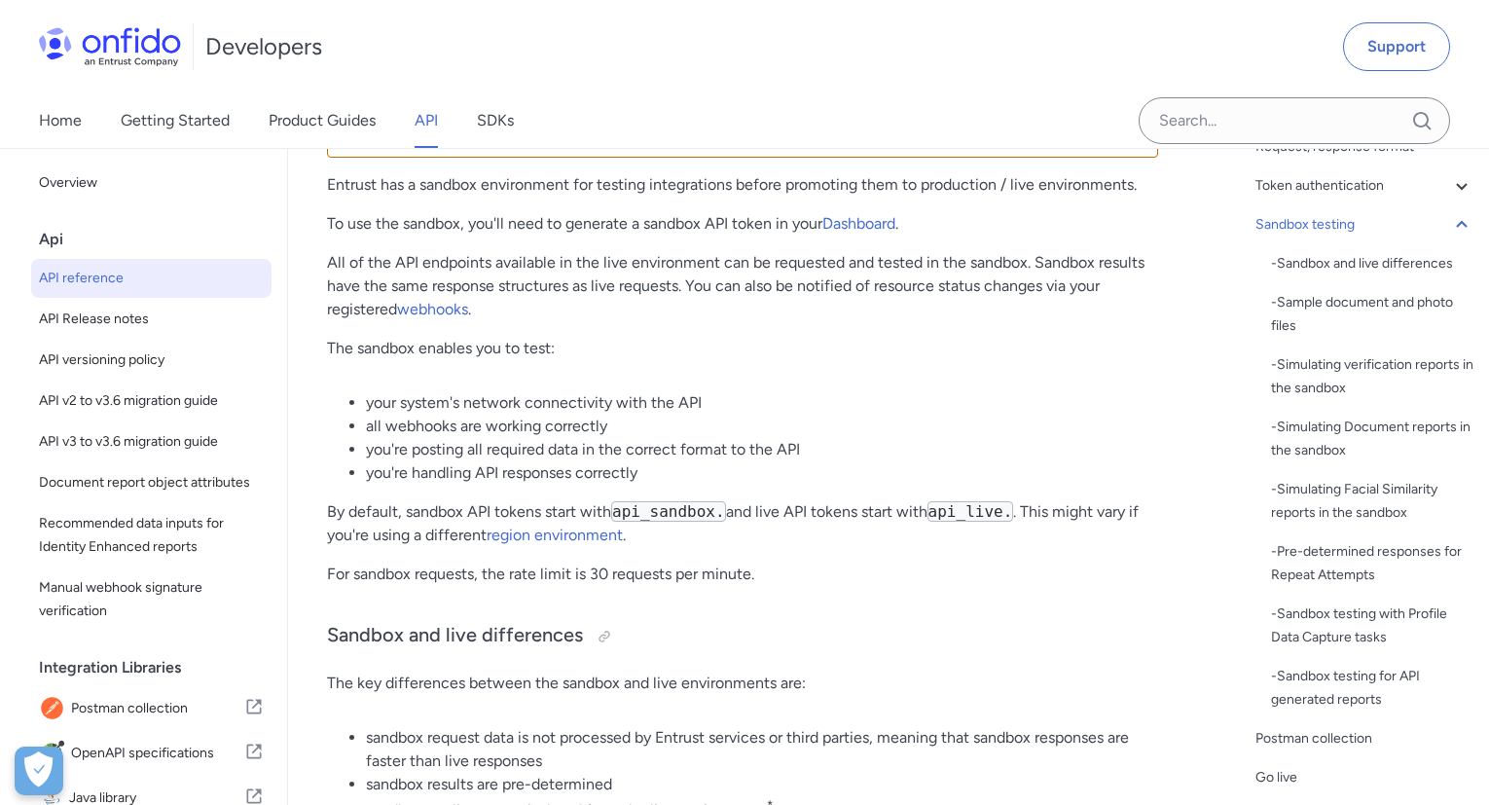
scroll to position [3058, 0]
